Goal: Communication & Community: Answer question/provide support

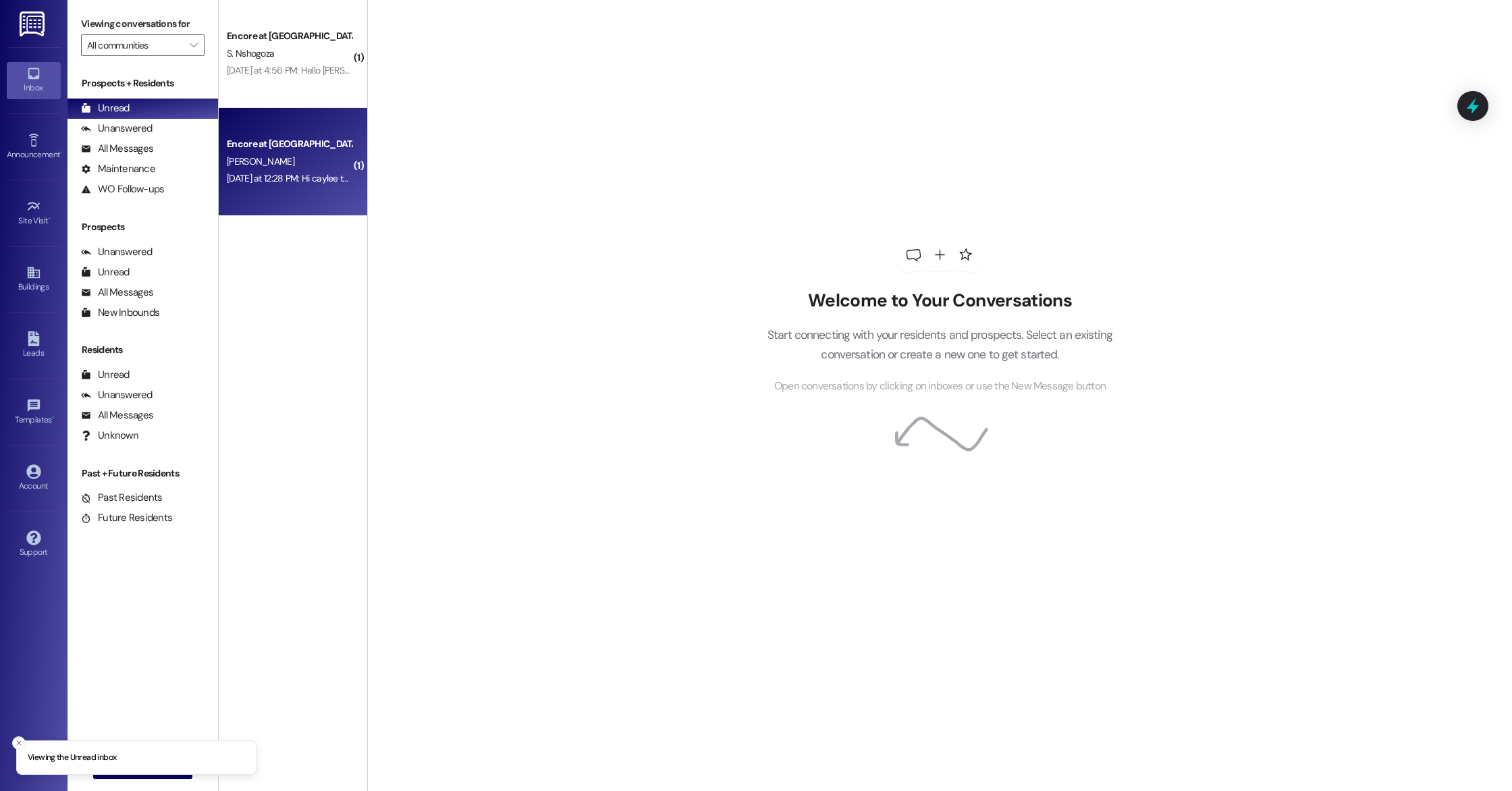
click at [298, 194] on div "Encore at [GEOGRAPHIC_DATA] [PERSON_NAME] [DATE] at 12:28 PM: Hi caylee this is…" at bounding box center [293, 162] width 148 height 108
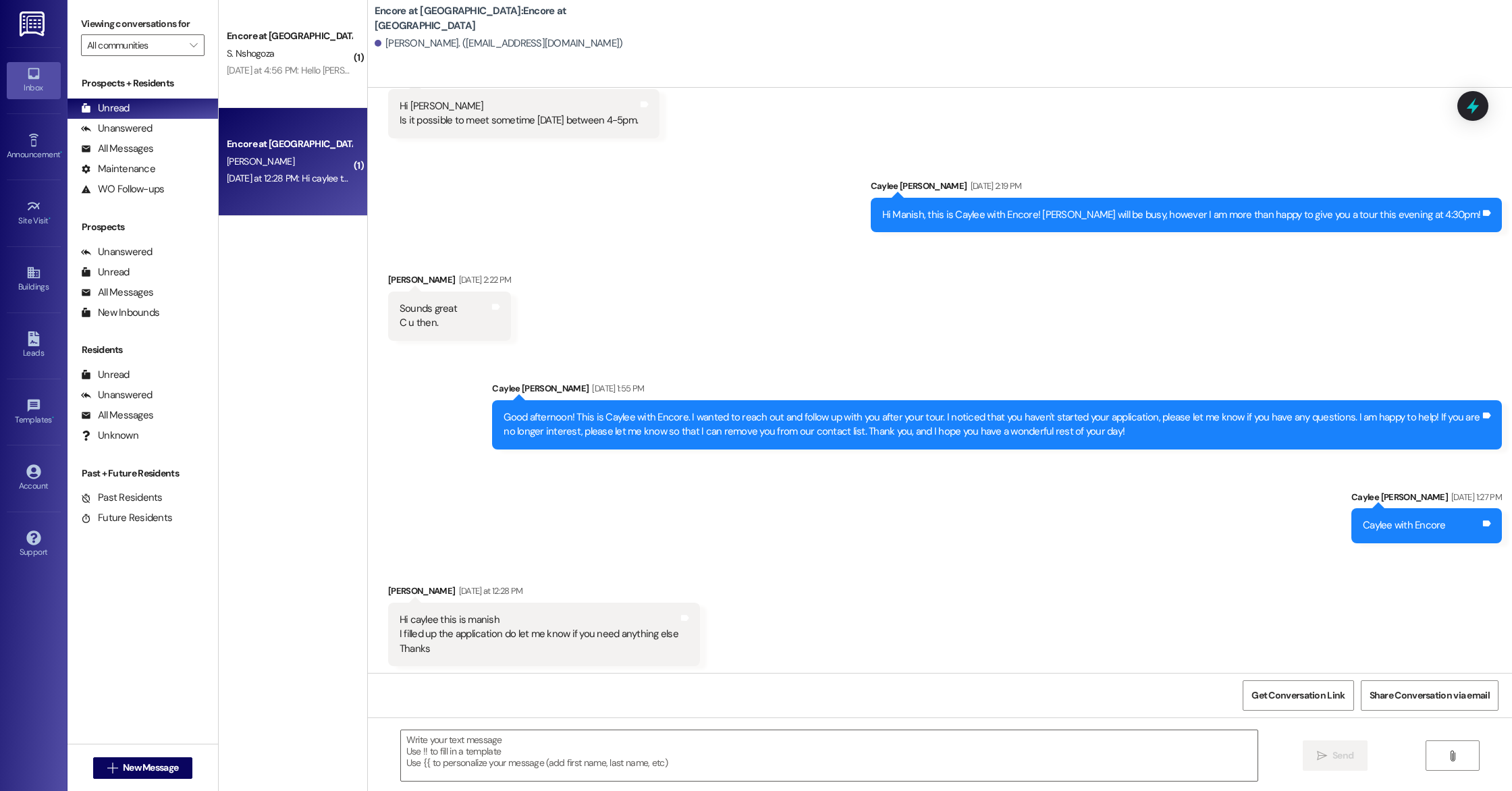
scroll to position [374, 0]
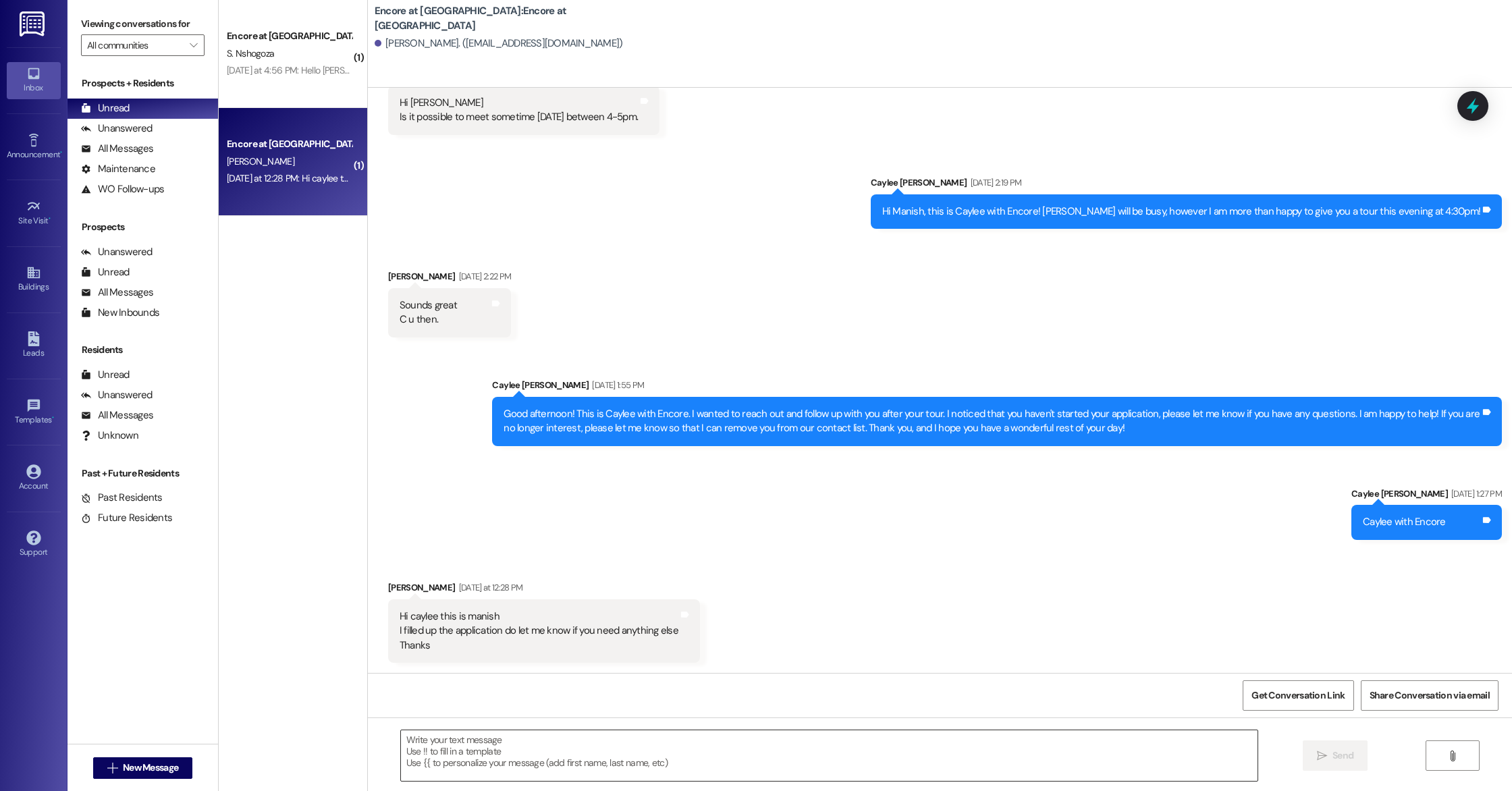
click at [551, 757] on textarea at bounding box center [829, 755] width 857 height 51
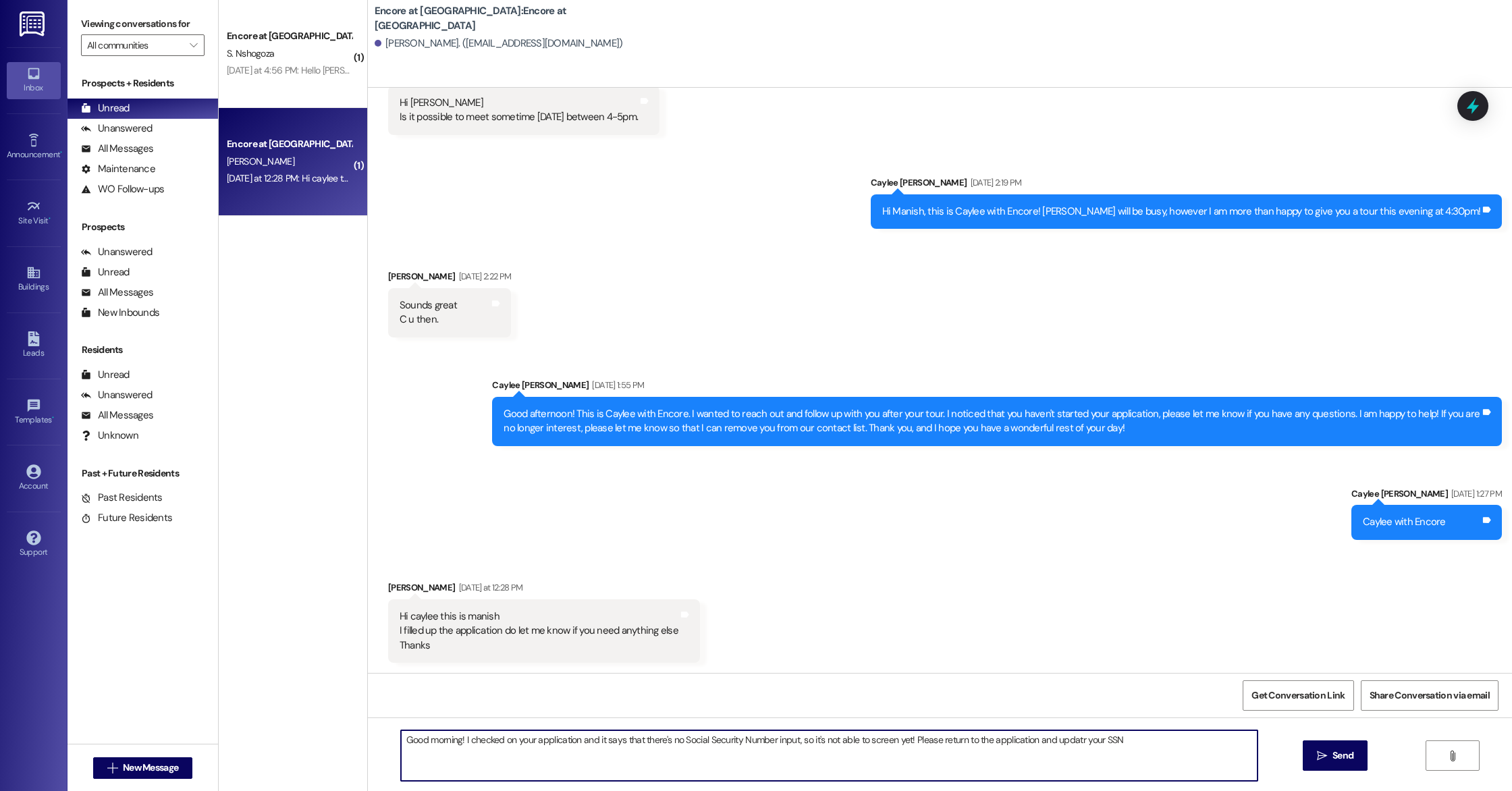
click at [1066, 746] on textarea "Good morning! I checked on your application and it says that there's no Social …" at bounding box center [829, 755] width 857 height 51
click at [1133, 731] on textarea "Good morning! I checked on your application and it says that there's no Social …" at bounding box center [829, 755] width 857 height 51
click at [1124, 745] on textarea "Good morning! I checked on your application and it says that there's no Social …" at bounding box center [829, 755] width 857 height 51
type textarea "Good morning! I checked on your application and it says that there's no Social …"
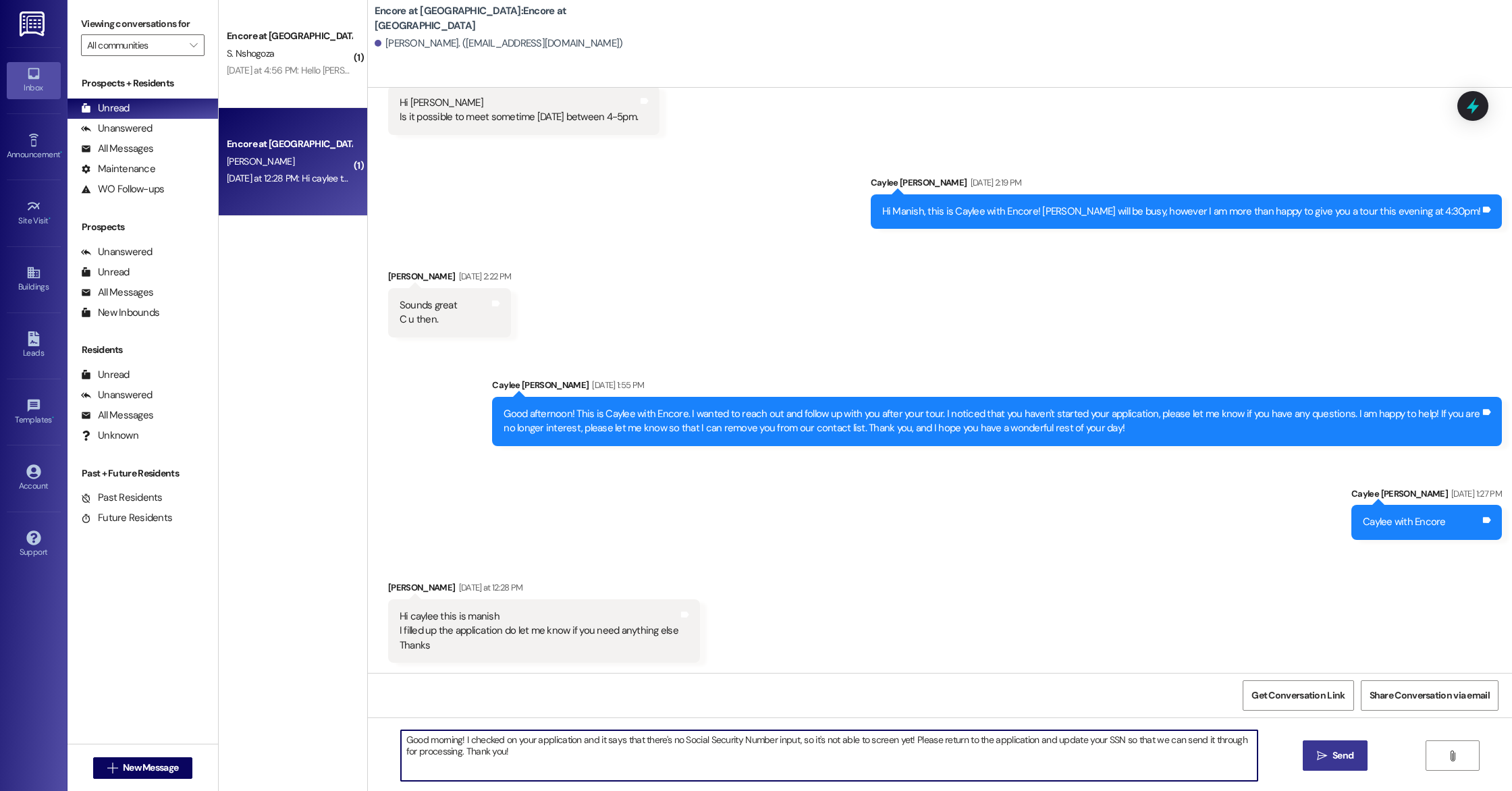
click at [1314, 758] on span " Send" at bounding box center [1335, 755] width 42 height 14
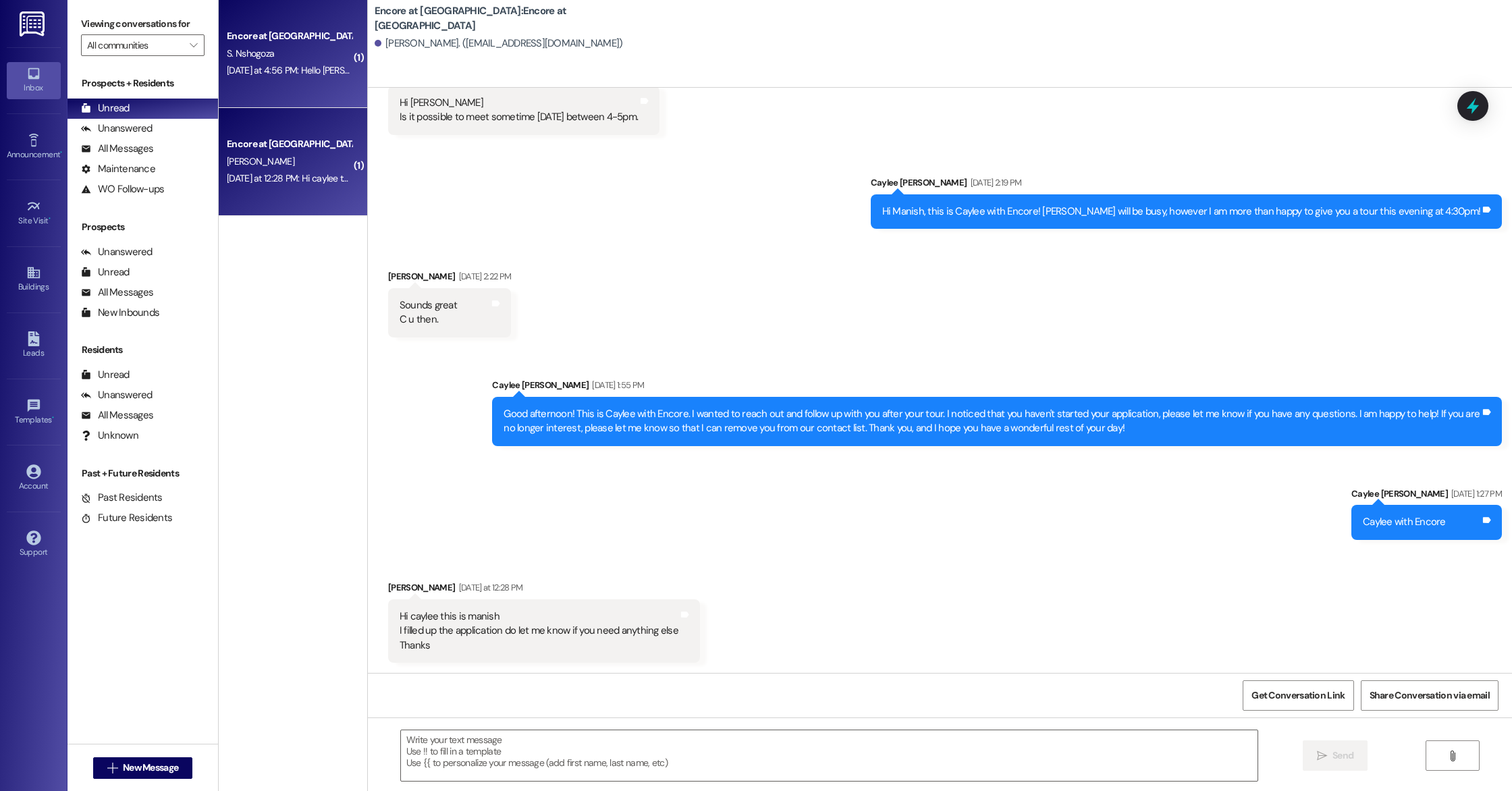
click at [280, 50] on div "S. Nshogoza" at bounding box center [289, 54] width 127 height 17
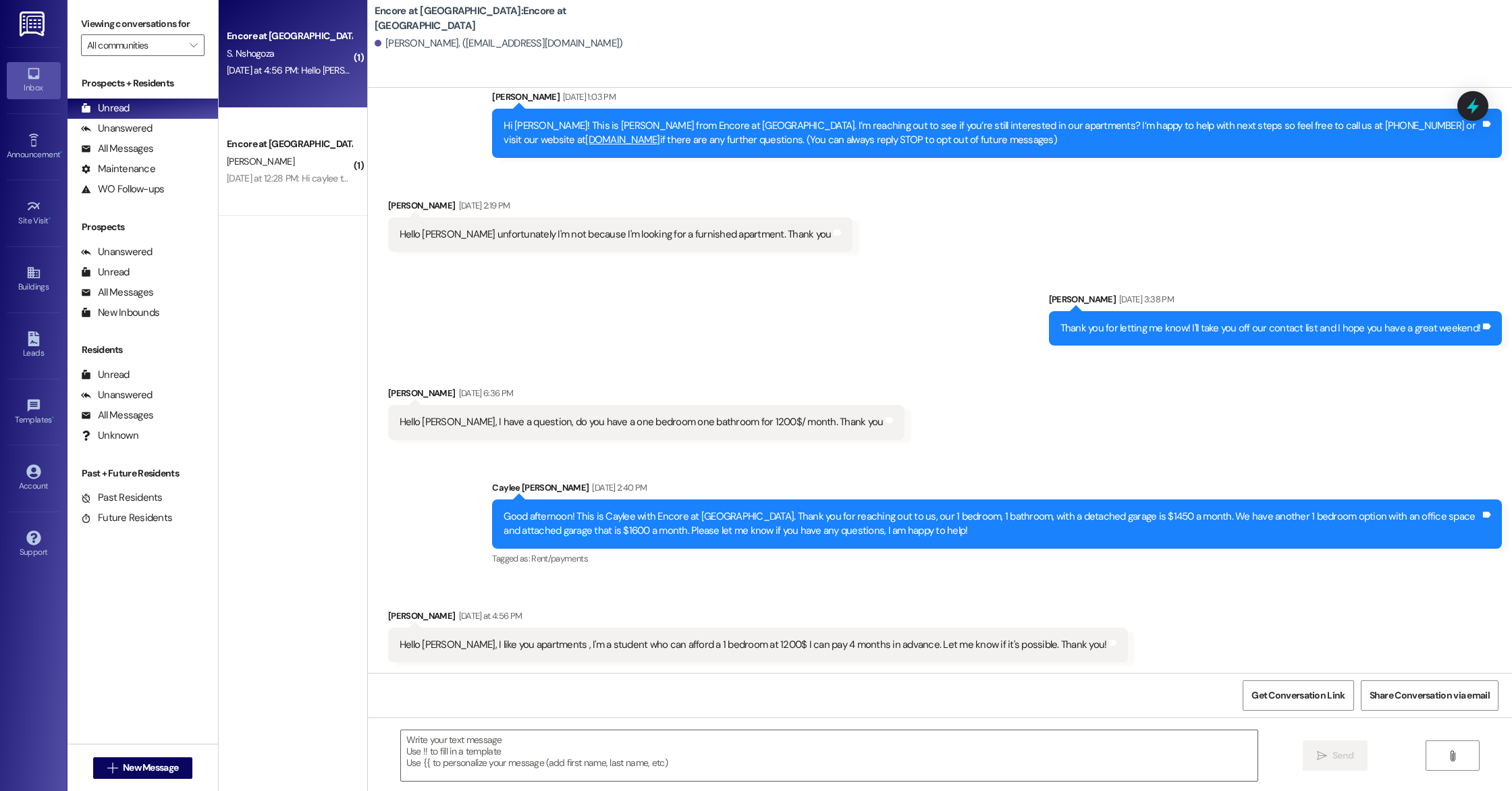
scroll to position [39, 0]
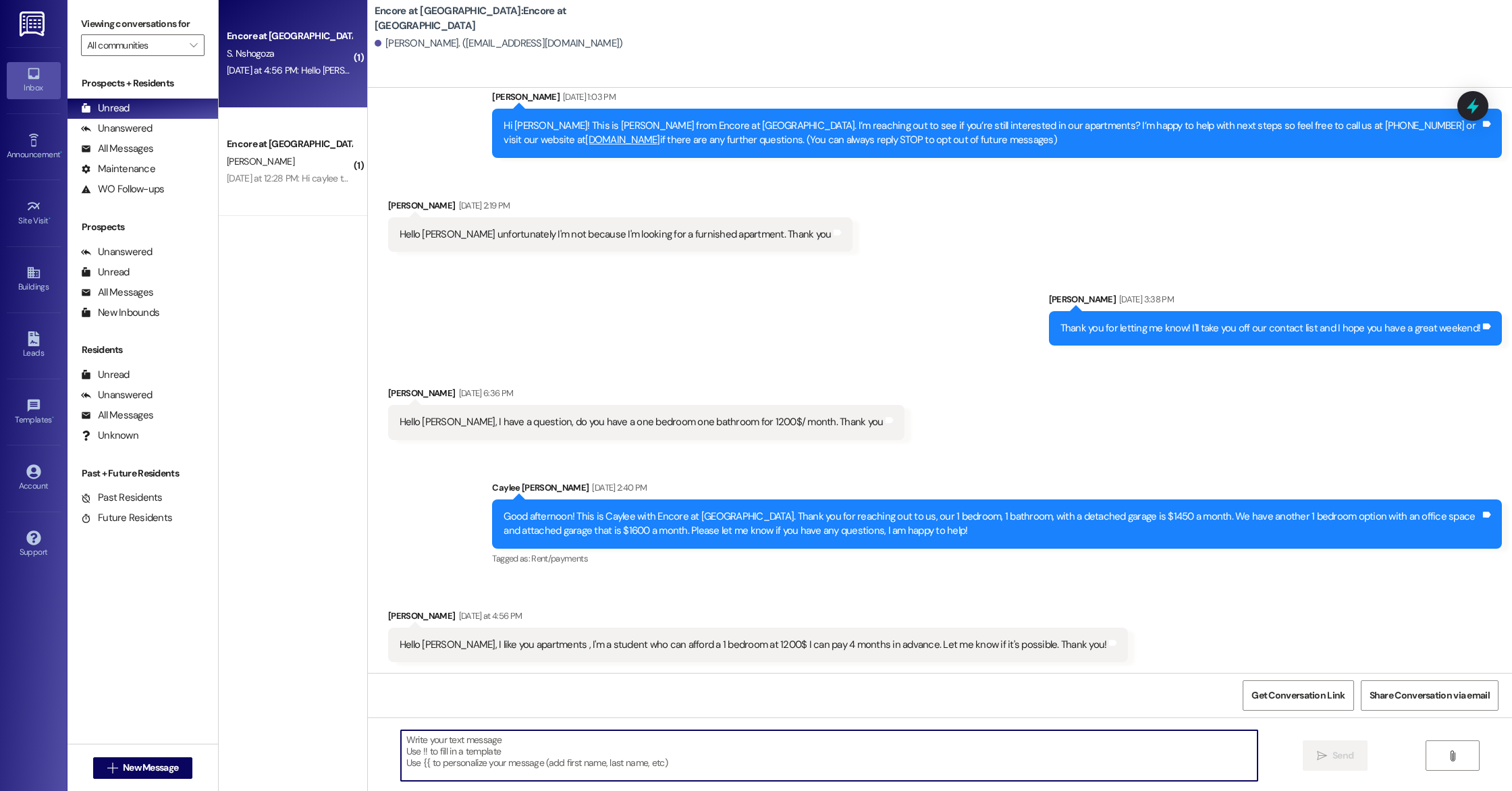
click at [720, 746] on textarea at bounding box center [829, 755] width 857 height 51
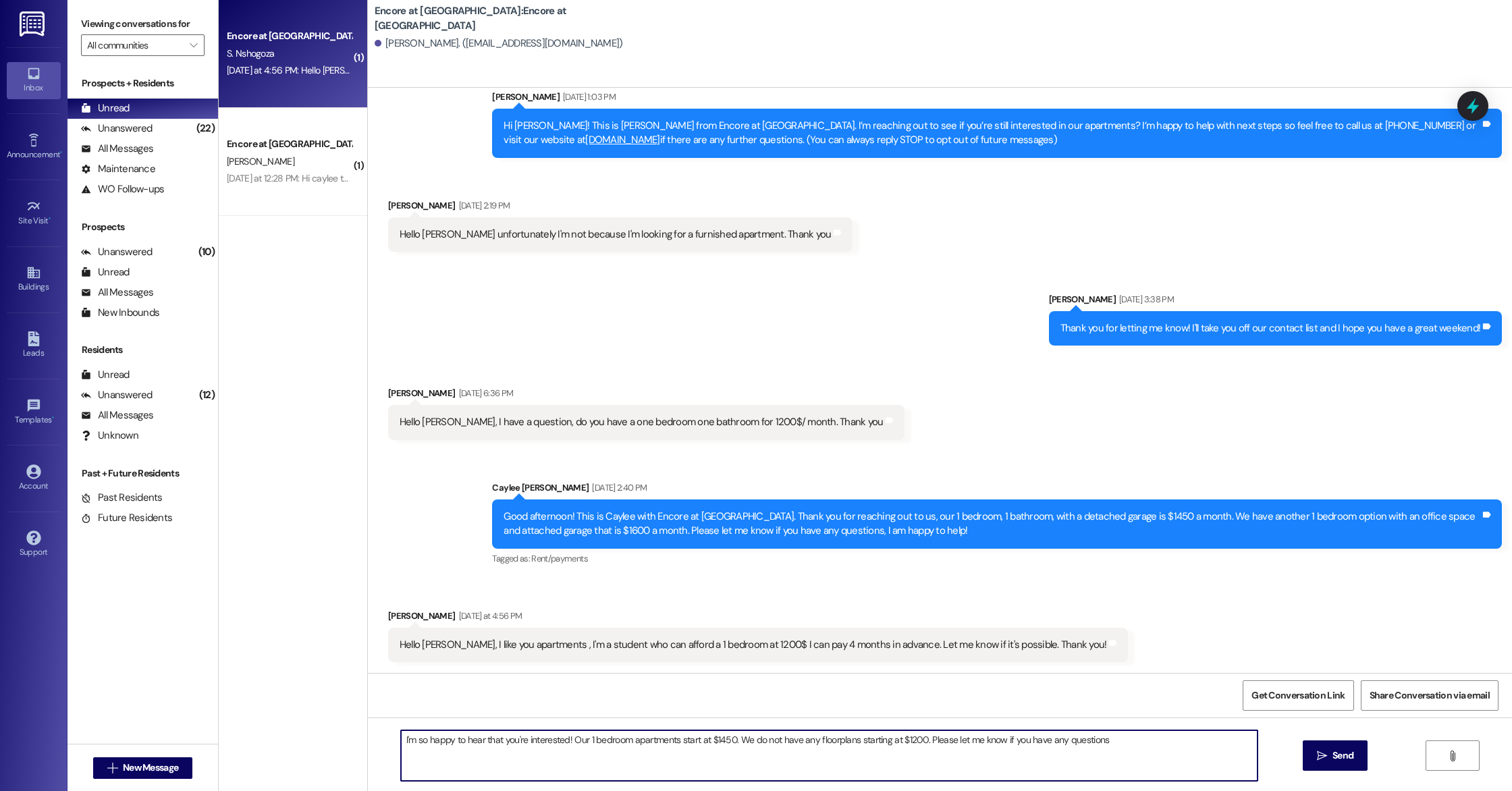
type textarea "I'm so happy to hear that you're interested! Our 1 bedroom apartments start at …"
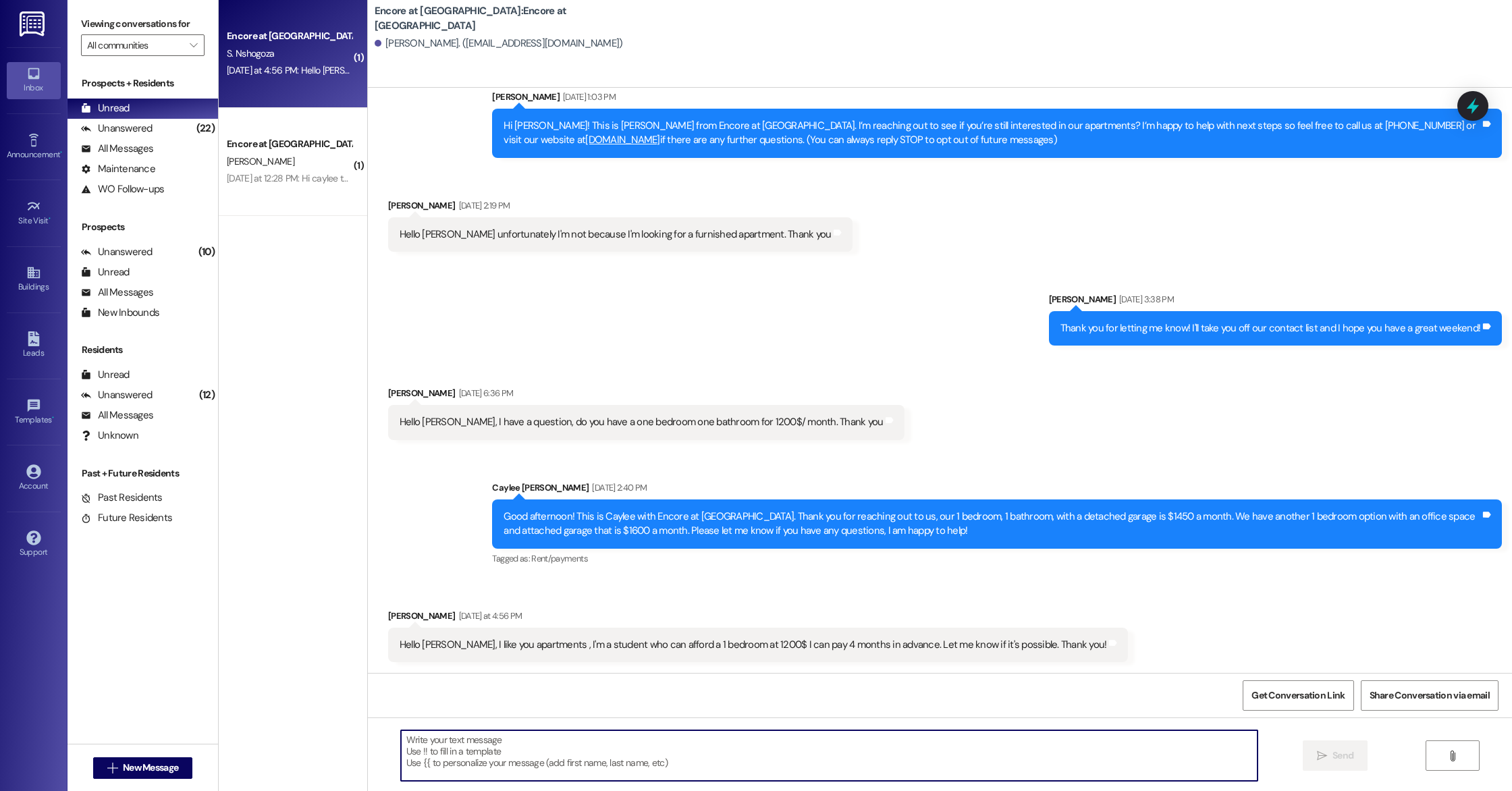
scroll to position [133, 0]
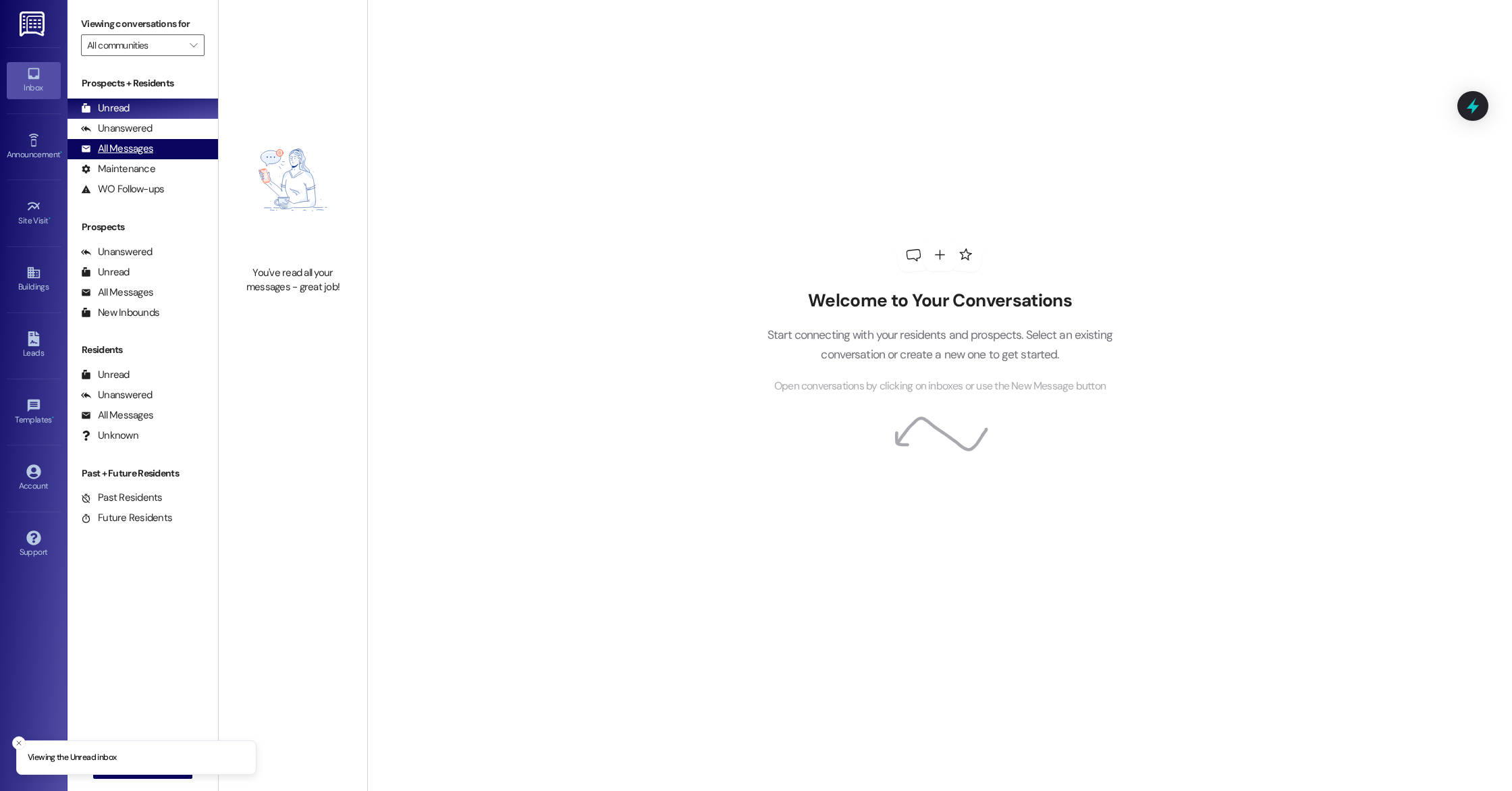
click at [158, 155] on div "All Messages (undefined)" at bounding box center [142, 149] width 151 height 20
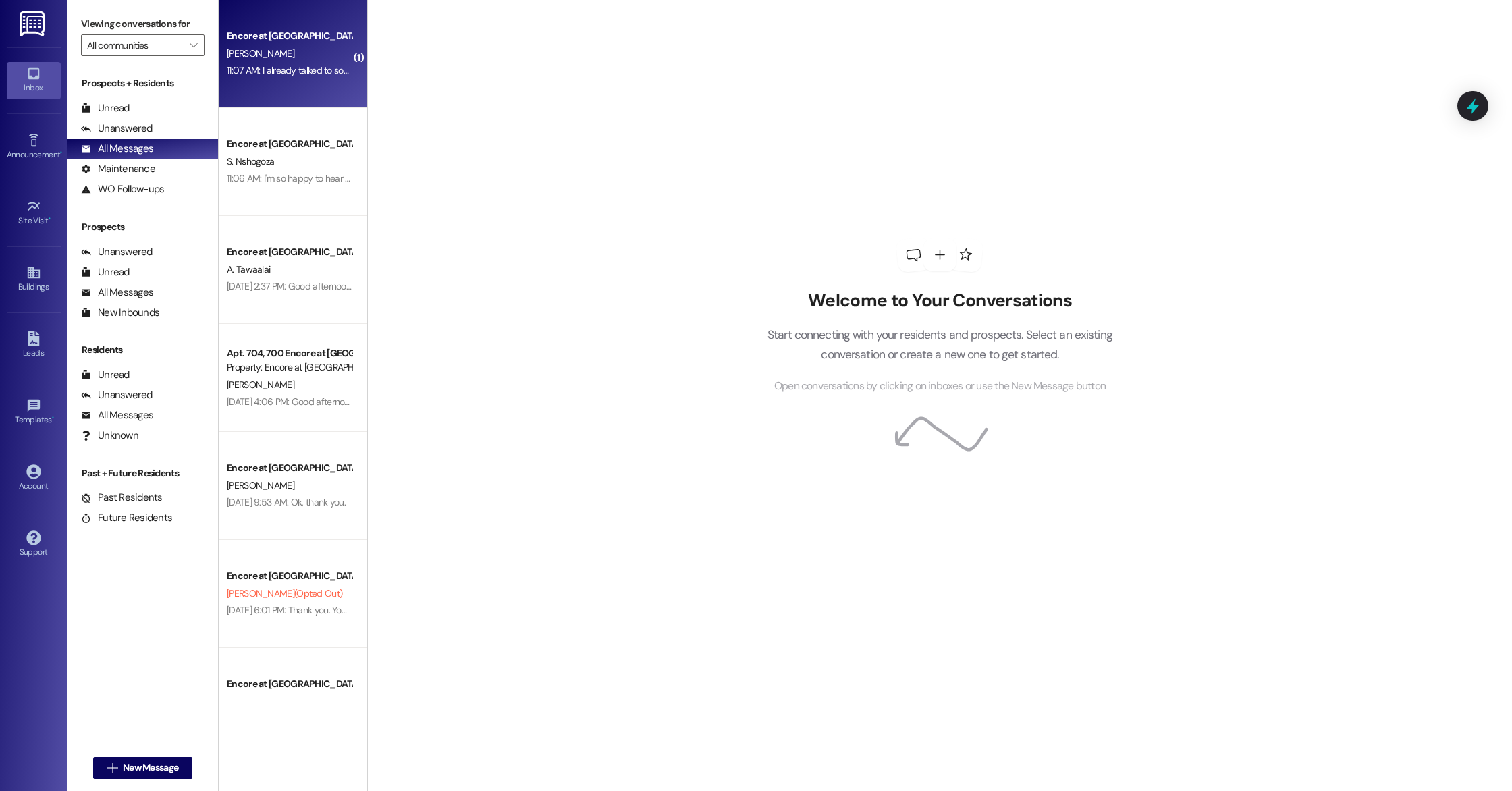
click at [316, 82] on div "Encore at [GEOGRAPHIC_DATA] [PERSON_NAME] 11:07 AM: I already talked to someone…" at bounding box center [293, 54] width 148 height 108
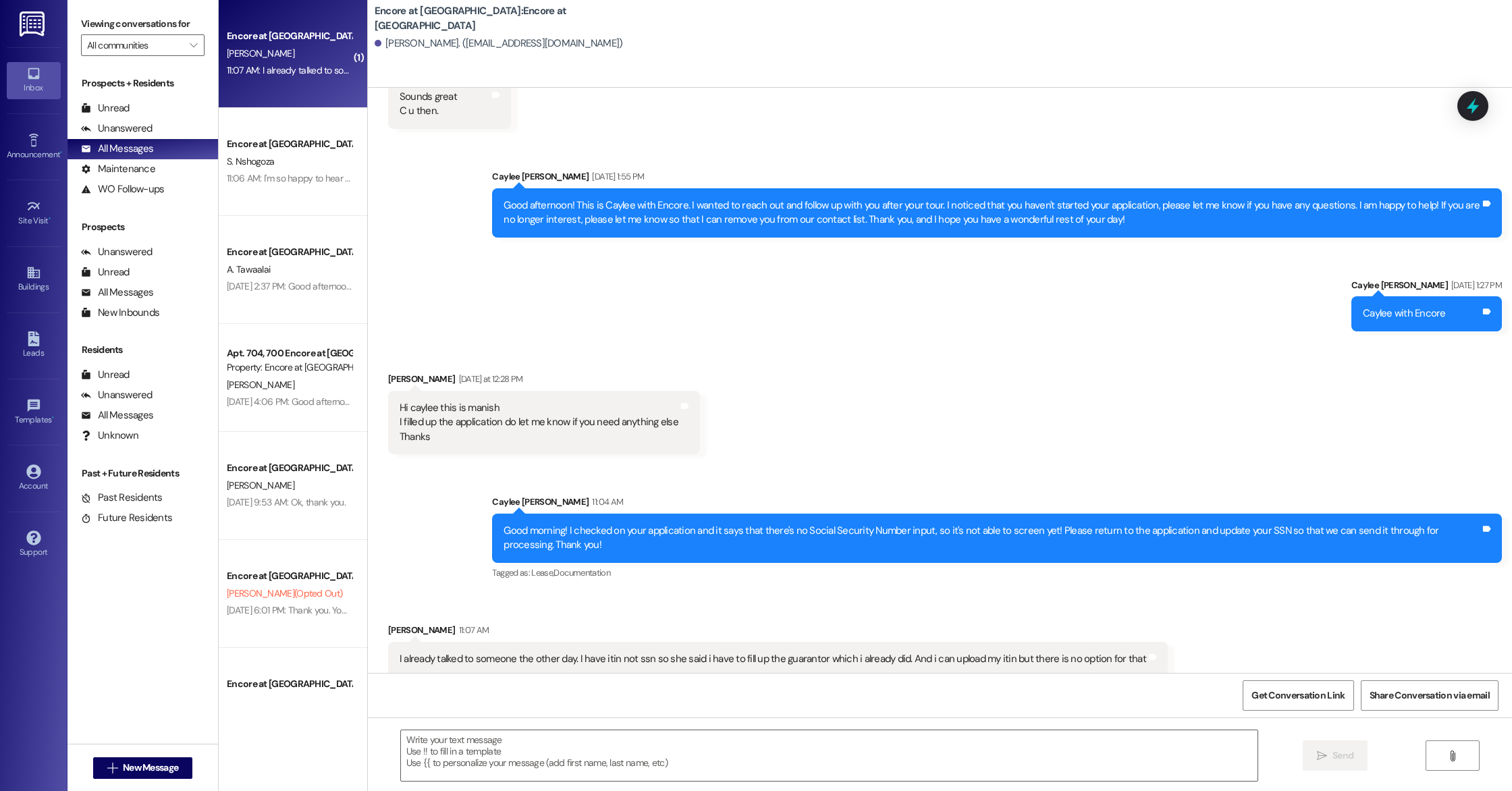
scroll to position [596, 0]
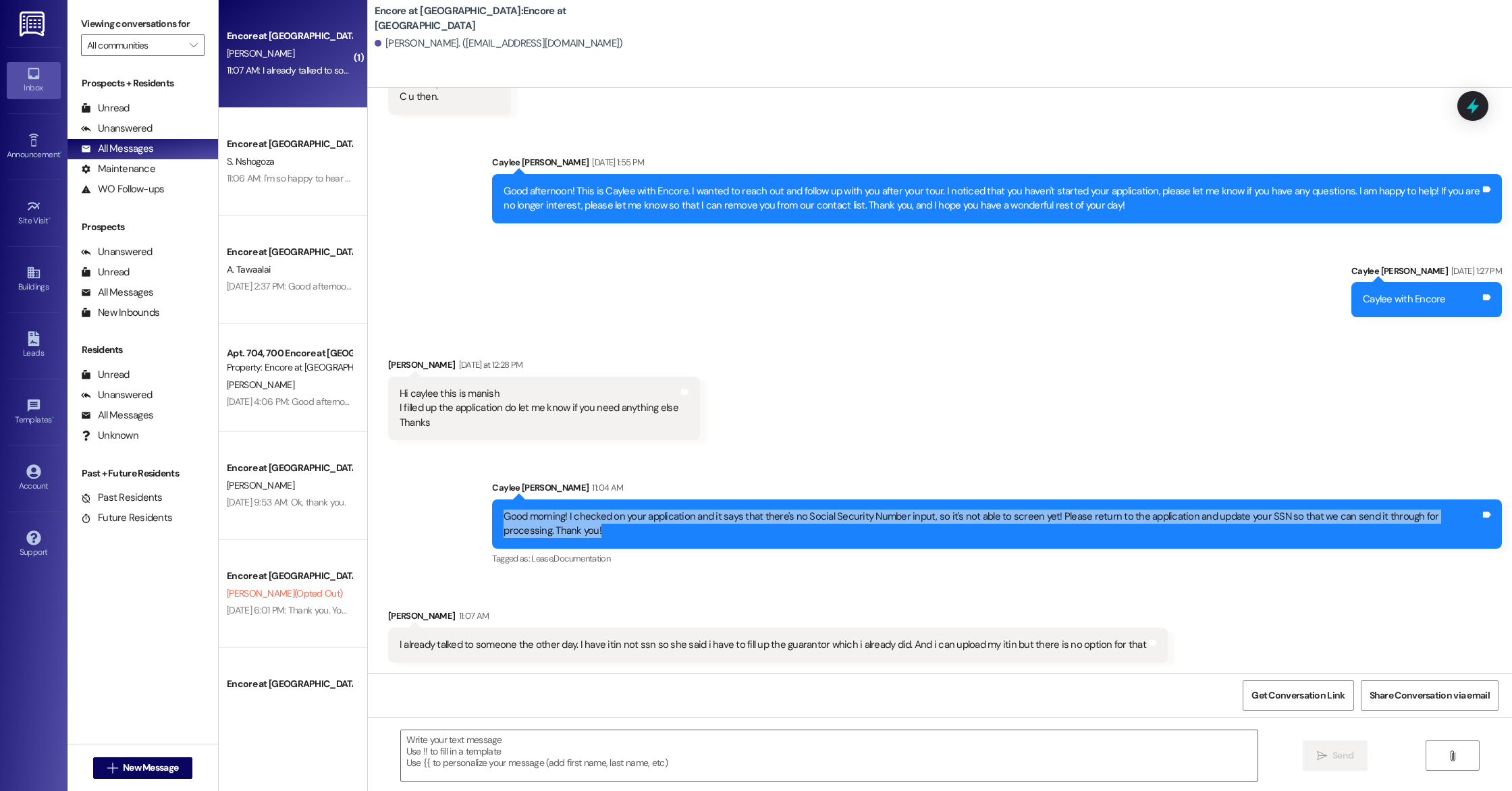
drag, startPoint x: 493, startPoint y: 517, endPoint x: 549, endPoint y: 536, distance: 59.1
click at [549, 536] on div "Good morning! I checked on your application and it says that there's no Social …" at bounding box center [992, 524] width 976 height 29
copy div "Good morning! I checked on your application and it says that there's no Social …"
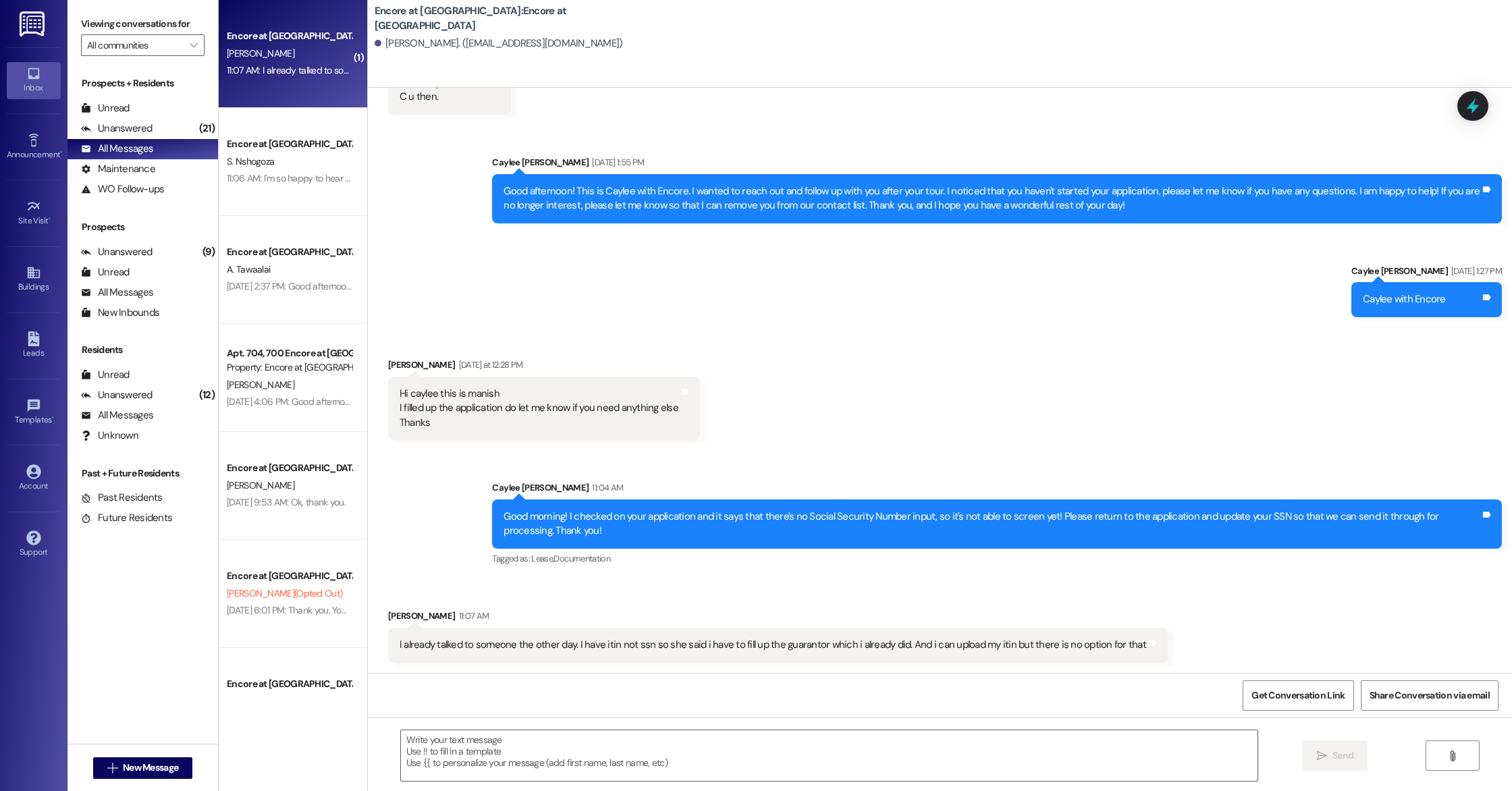
click at [798, 376] on div "Received via SMS [PERSON_NAME] [DATE] at 12:28 PM Hi caylee this is manish I fi…" at bounding box center [940, 389] width 1144 height 123
click at [560, 751] on textarea at bounding box center [829, 755] width 857 height 51
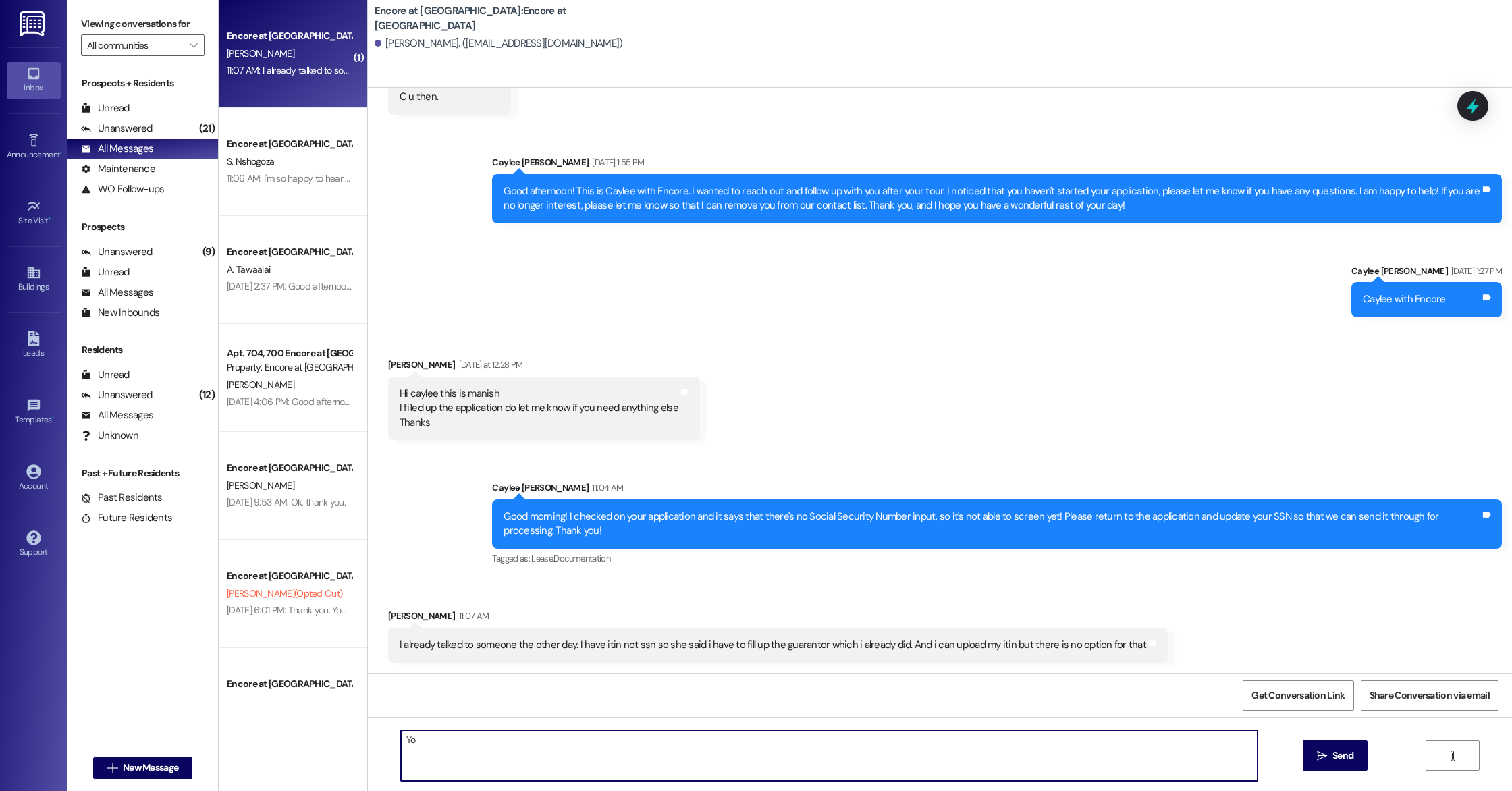
type textarea "Y"
type textarea "Please email me the document at [EMAIL_ADDRESS][DOMAIN_NAME] and I will have it…"
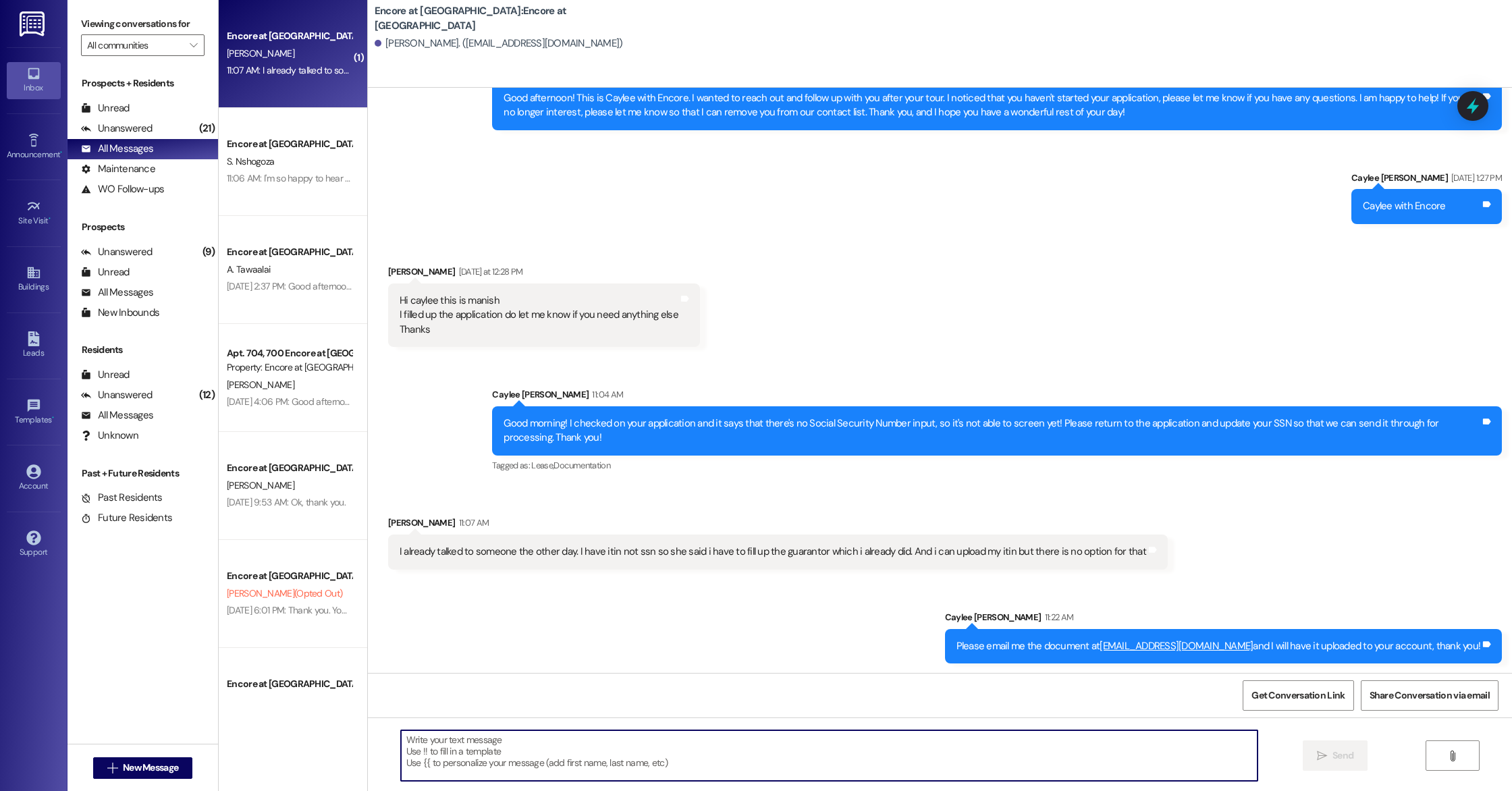
scroll to position [690, 0]
